Goal: Information Seeking & Learning: Compare options

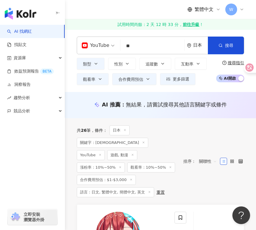
click at [55, 147] on div "button" at bounding box center [32, 137] width 65 height 39
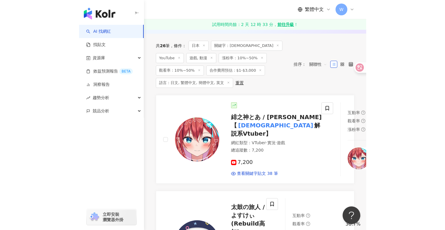
scroll to position [89, 0]
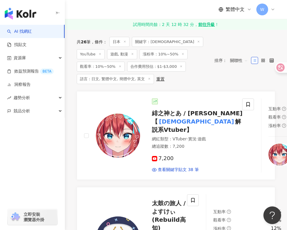
click at [36, 153] on div "button" at bounding box center [32, 137] width 65 height 39
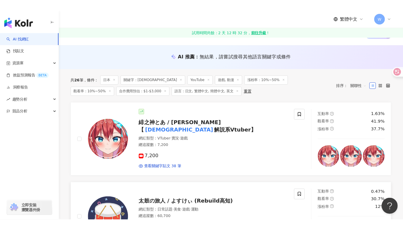
scroll to position [59, 0]
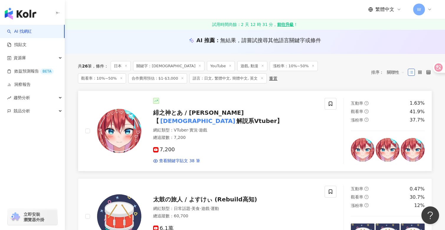
click at [140, 112] on span "緋之神とあ / Toa Hinokami 【" at bounding box center [198, 116] width 91 height 15
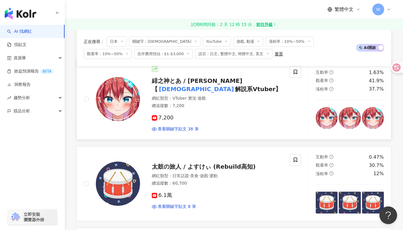
scroll to position [118, 0]
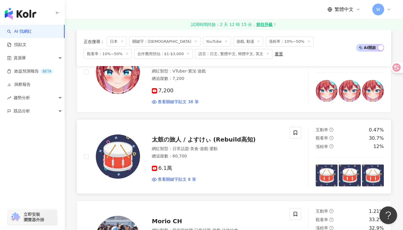
click at [140, 143] on span "太鼓の旅人 / よすけぃ (Rebuild高知)" at bounding box center [204, 139] width 104 height 7
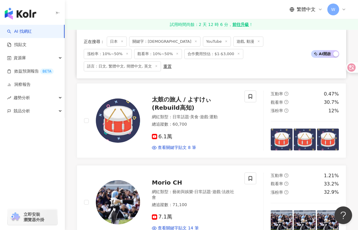
scroll to position [212, 0]
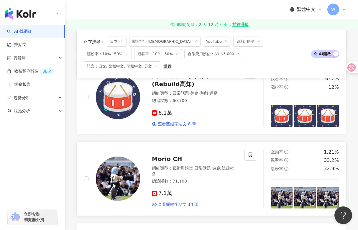
click at [140, 155] on span "Morio CH" at bounding box center [167, 158] width 30 height 7
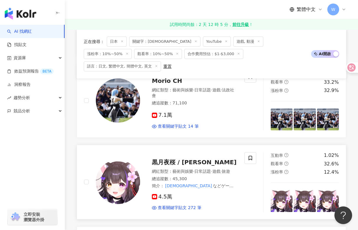
scroll to position [300, 0]
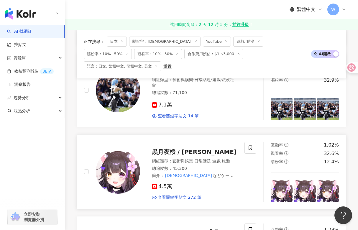
click at [140, 148] on span "黒月夜桜 / [PERSON_NAME]" at bounding box center [194, 151] width 85 height 7
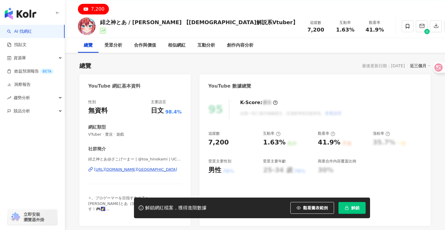
click at [121, 169] on div "https://www.youtube.com/channel/UC-A9xe9yud3H4KEVA9Mxpww" at bounding box center [135, 169] width 83 height 5
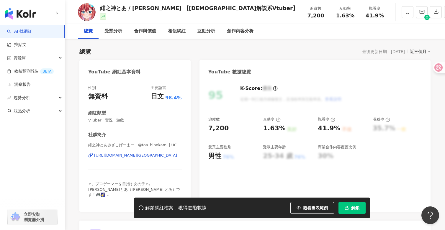
scroll to position [30, 0]
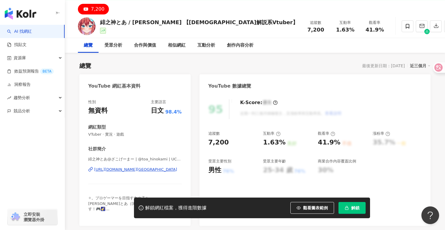
click at [252, 22] on div "緋之神とあ / Toa Hinokami 【原神解説系Vtuber】 追蹤數 7,200 互動率 1.63% 觀看率 41.9%" at bounding box center [255, 25] width 378 height 23
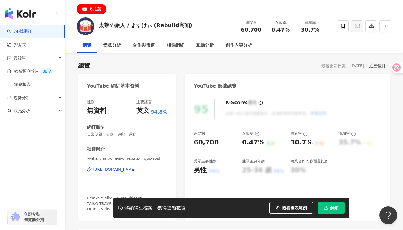
click at [126, 166] on div "Yoskei / Taiko Drum Traveler | @yoskei | UCWup9atqUEolbwI8ZsUnZnQ https://www.y…" at bounding box center [127, 174] width 80 height 35
click at [124, 168] on div "https://www.youtube.com/channel/UCWup9atqUEolbwI8ZsUnZnQ" at bounding box center [114, 169] width 43 height 5
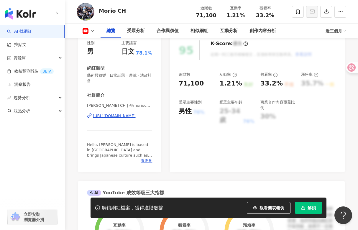
click at [127, 117] on div "https://www.youtube.com/channel/UC6DYnyIx2lOjCpAZrAC_AkA" at bounding box center [114, 115] width 43 height 5
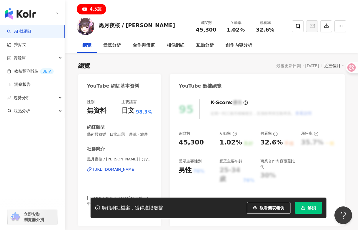
click at [129, 170] on div "[URL][DOMAIN_NAME]" at bounding box center [114, 169] width 43 height 5
click at [121, 168] on div "[URL][DOMAIN_NAME]" at bounding box center [114, 169] width 43 height 5
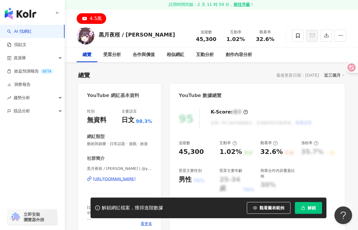
scroll to position [30, 0]
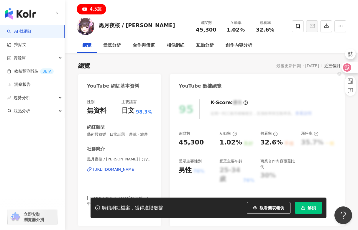
click at [339, 74] on icon at bounding box center [340, 74] width 4 height 4
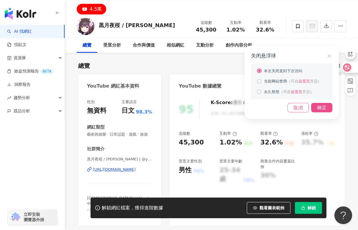
click at [327, 107] on div "确定" at bounding box center [321, 107] width 21 height 9
